Goal: Task Accomplishment & Management: Manage account settings

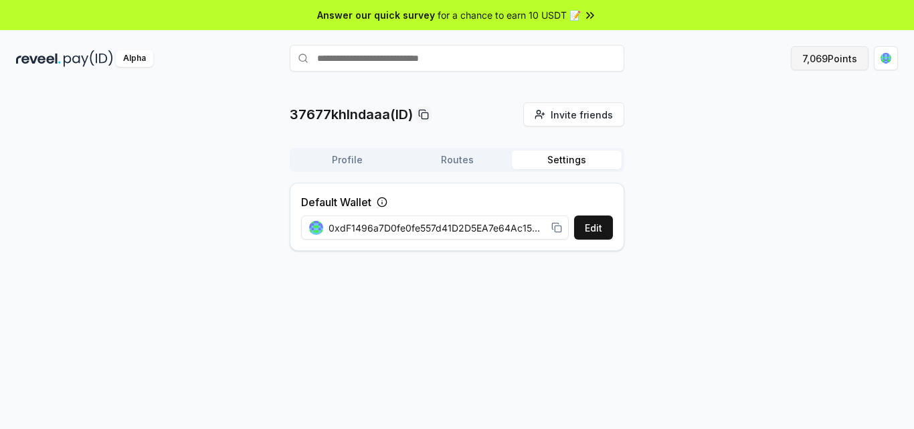
click at [827, 61] on button "7,069 Points" at bounding box center [830, 58] width 78 height 24
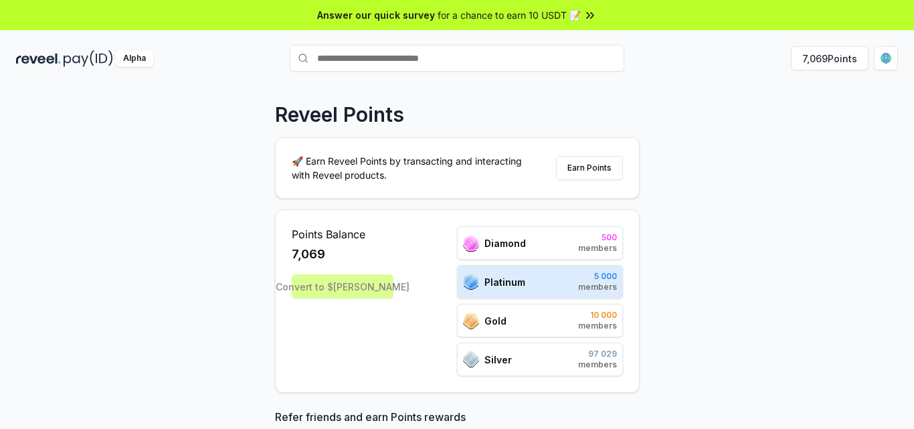
click at [898, 72] on div "Alpha 7,069 Points" at bounding box center [457, 58] width 914 height 35
click at [892, 62] on html "Answer our quick survey for a chance to earn 10 USDT 📝 Alpha 7,069 Points Revee…" at bounding box center [457, 214] width 914 height 429
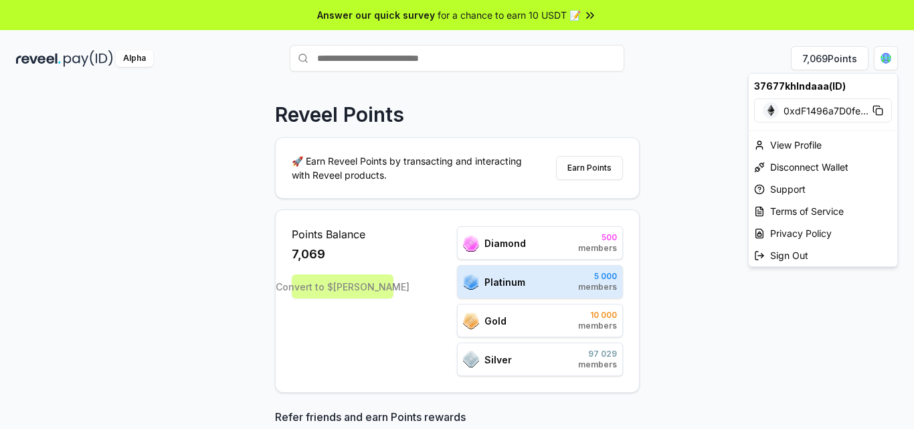
click at [708, 148] on html "Answer our quick survey for a chance to earn 10 USDT 📝 Alpha 7,069 Points Revee…" at bounding box center [457, 214] width 914 height 429
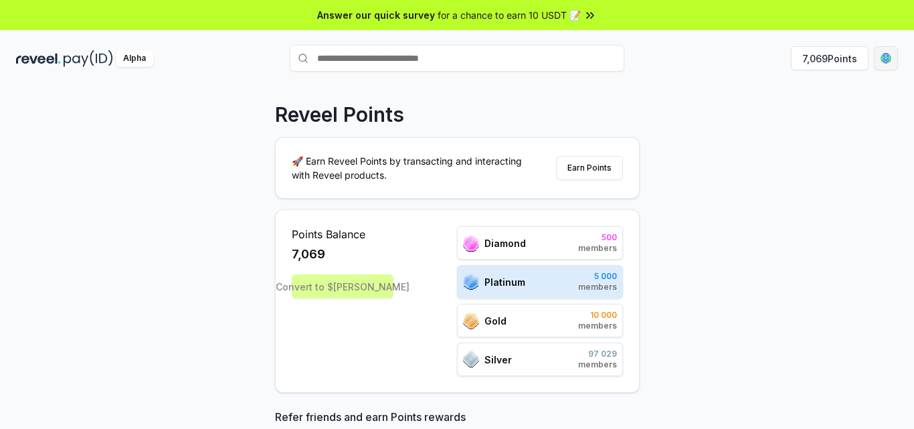
click at [892, 60] on html "Answer our quick survey for a chance to earn 10 USDT 📝 Alpha 7,069 Points Revee…" at bounding box center [457, 214] width 914 height 429
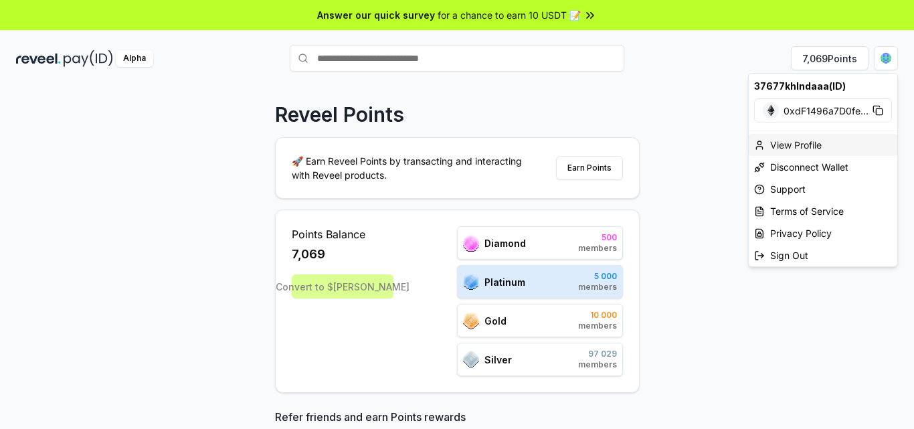
click at [772, 147] on div "View Profile" at bounding box center [823, 145] width 149 height 22
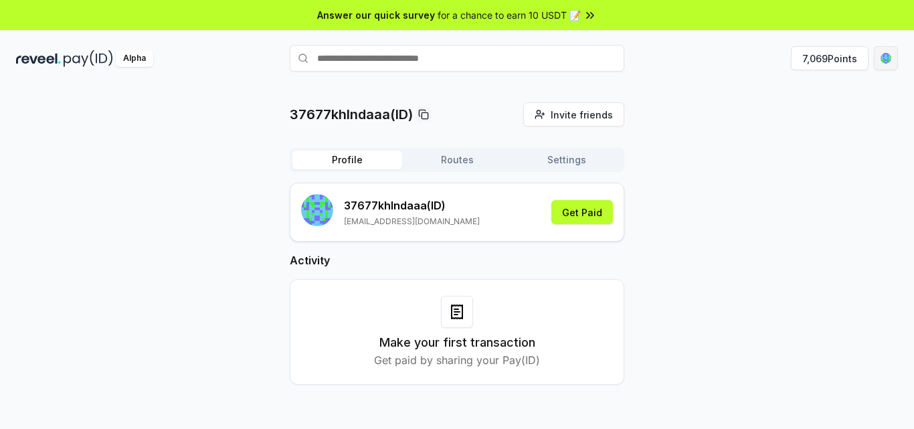
click at [890, 56] on html "Answer our quick survey for a chance to earn 10 USDT 📝 Alpha 7,069 Points 37677…" at bounding box center [457, 214] width 914 height 429
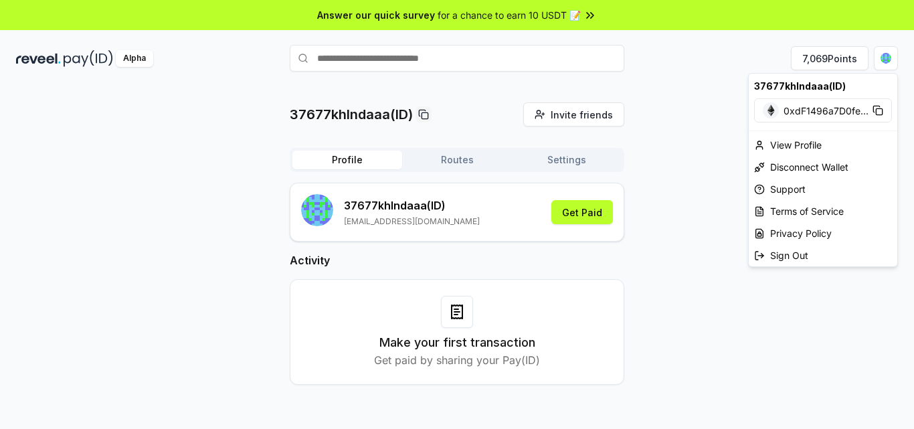
click at [701, 143] on html "Answer our quick survey for a chance to earn 10 USDT 📝 Alpha 7,069 Points 37677…" at bounding box center [457, 214] width 914 height 429
